Goal: Navigation & Orientation: Go to known website

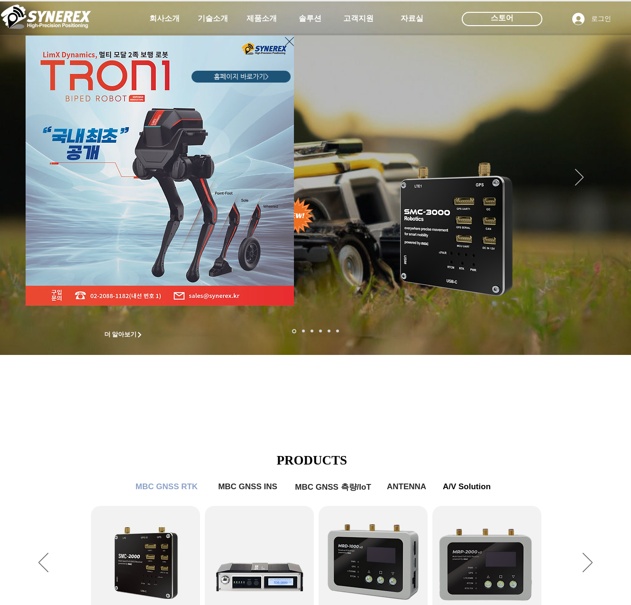
click at [432, 422] on div "LimX Dinamics" at bounding box center [315, 302] width 631 height 605
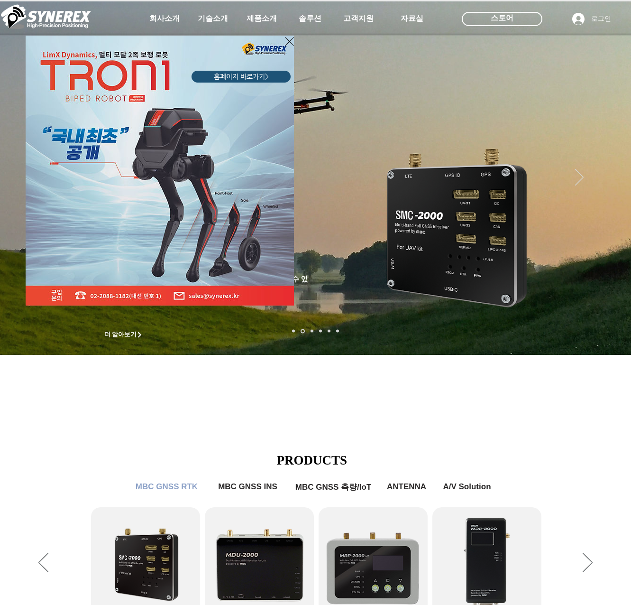
click at [404, 18] on div "LimX Dinamics" at bounding box center [315, 302] width 631 height 605
click at [414, 19] on div "LimX Dinamics" at bounding box center [315, 302] width 631 height 605
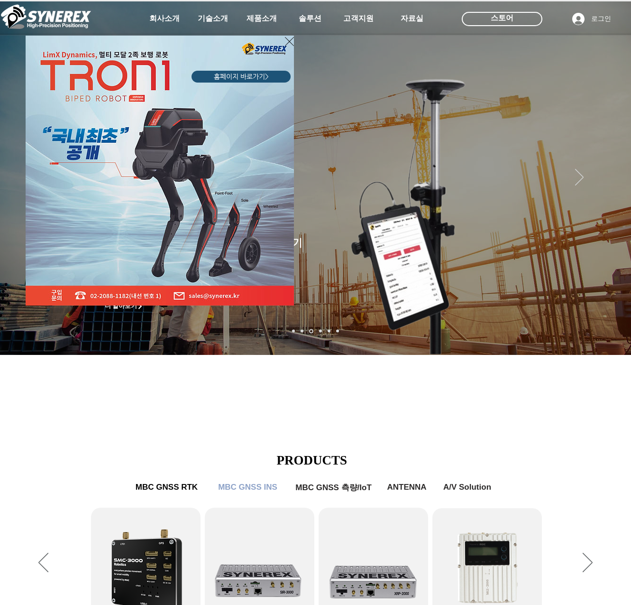
click at [414, 19] on div "LimX Dinamics" at bounding box center [315, 302] width 631 height 605
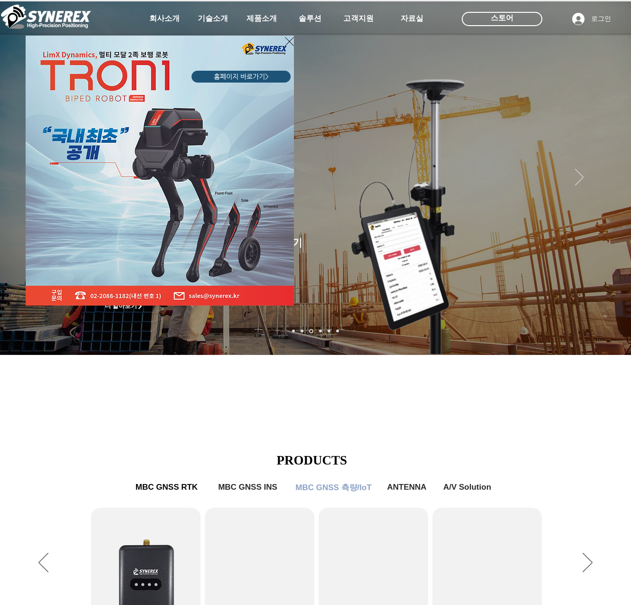
click at [414, 19] on div "LimX Dinamics" at bounding box center [315, 302] width 631 height 605
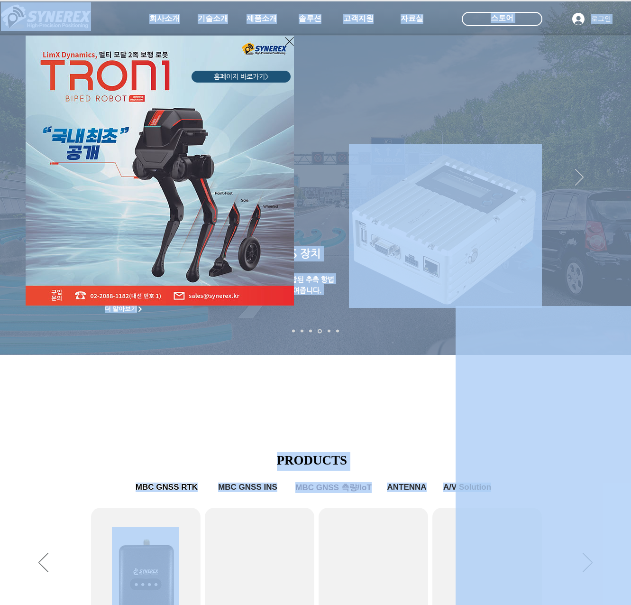
drag, startPoint x: 614, startPoint y: 324, endPoint x: 669, endPoint y: 271, distance: 76.8
click at [631, 271] on html "top of page 메인 콘텐츠로 건너뛰기 초고정밀 위치정보 솔루션 Broadcast RTK #comp-kyq9tmhv svg [data-c…" at bounding box center [315, 302] width 631 height 605
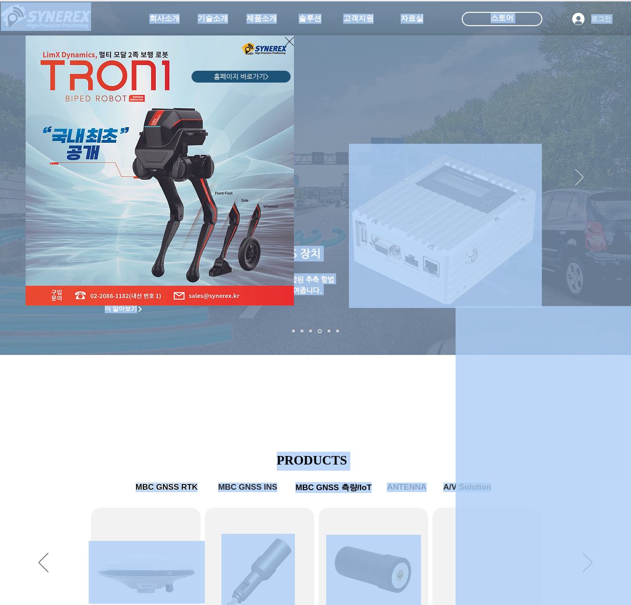
click at [566, 334] on div "LimX Dinamics" at bounding box center [315, 302] width 631 height 605
click at [571, 320] on div "LimX Dinamics" at bounding box center [315, 302] width 631 height 605
drag, startPoint x: 570, startPoint y: 320, endPoint x: 704, endPoint y: 283, distance: 138.4
click at [631, 283] on html "top of page 메인 콘텐츠로 건너뛰기 초고정밀 위치정보 솔루션 Broadcast RTK #comp-kyq9tmhv svg [data-c…" at bounding box center [315, 302] width 631 height 605
drag, startPoint x: 704, startPoint y: 283, endPoint x: 569, endPoint y: 327, distance: 142.1
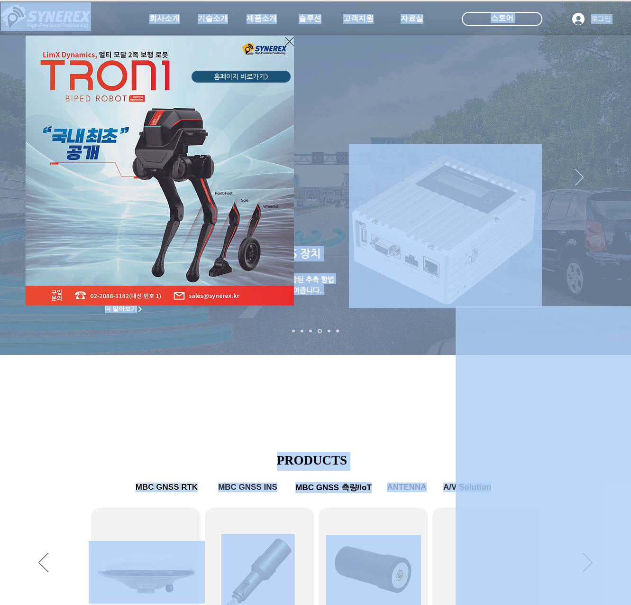
click at [569, 327] on div "LimX Dinamics" at bounding box center [315, 302] width 631 height 605
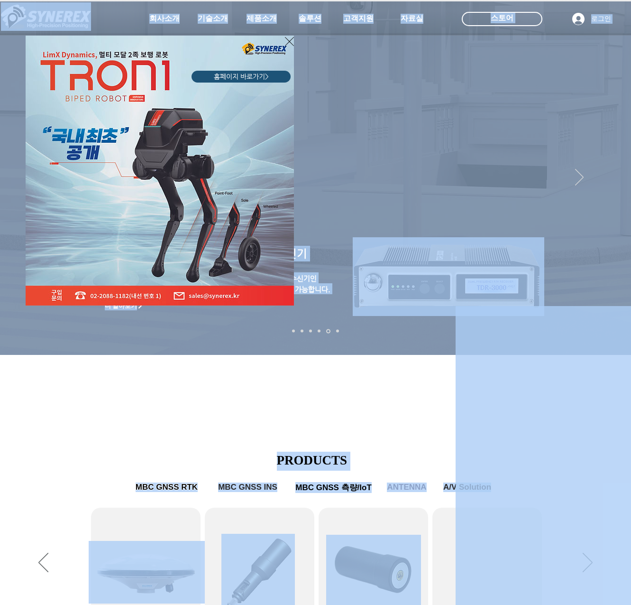
click at [569, 326] on div "LimX Dinamics" at bounding box center [315, 302] width 631 height 605
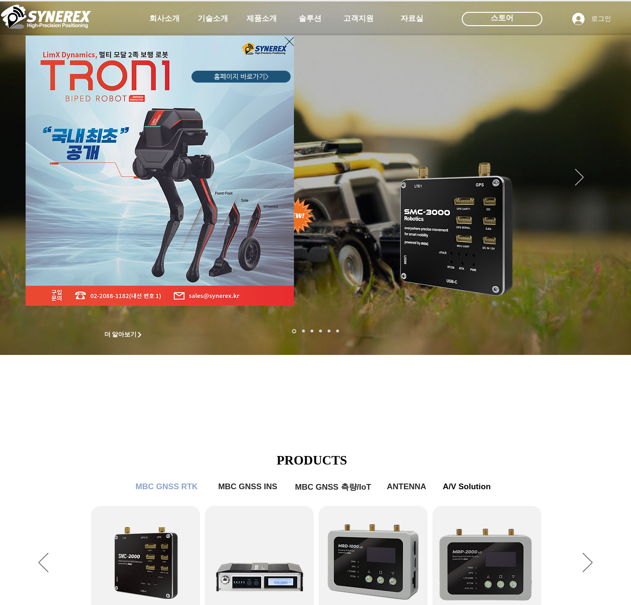
click at [416, 18] on div "LimX Dinamics" at bounding box center [315, 302] width 631 height 605
